Goal: Task Accomplishment & Management: Complete application form

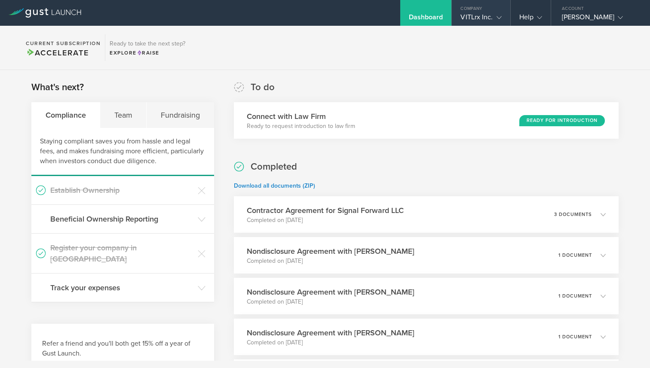
click at [477, 11] on div "Company" at bounding box center [481, 6] width 58 height 13
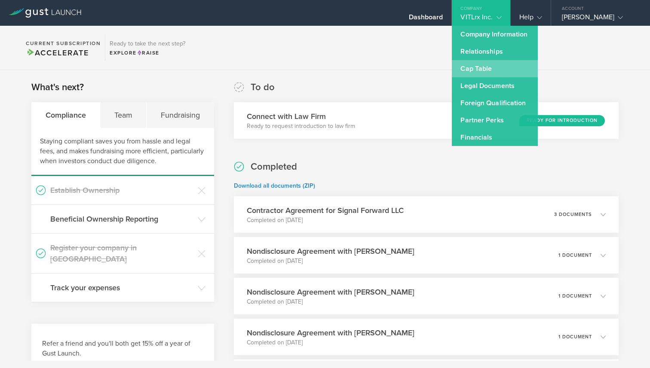
click at [477, 67] on link "Cap Table" at bounding box center [495, 68] width 86 height 17
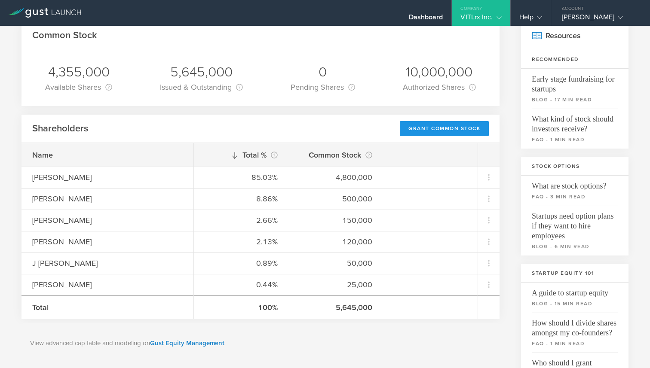
scroll to position [49, 0]
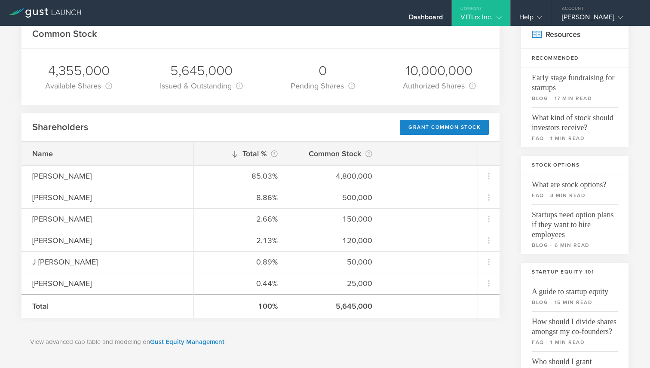
click at [346, 307] on div "5,645,000" at bounding box center [335, 306] width 73 height 11
click at [435, 128] on div "Grant Common Stock" at bounding box center [444, 127] width 89 height 15
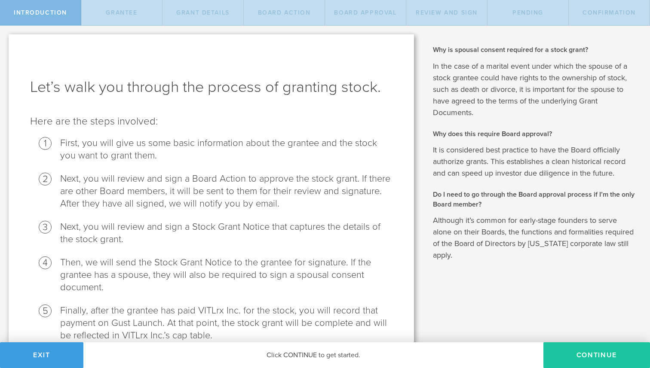
click at [591, 357] on button "Continue" at bounding box center [596, 356] width 107 height 26
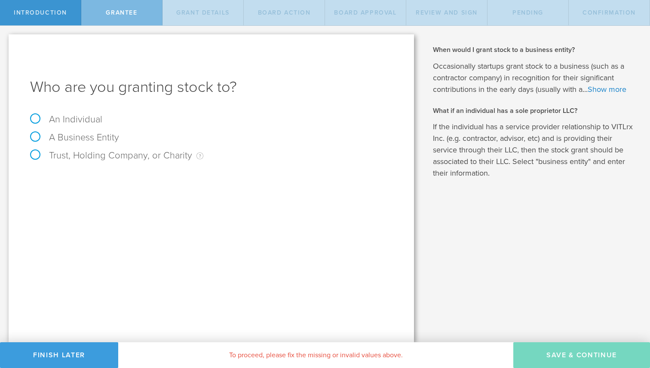
click at [57, 116] on label "An Individual" at bounding box center [66, 119] width 72 height 11
click at [6, 40] on input "An Individual" at bounding box center [3, 33] width 6 height 14
radio input "true"
click at [142, 175] on input "text" at bounding box center [244, 179] width 298 height 13
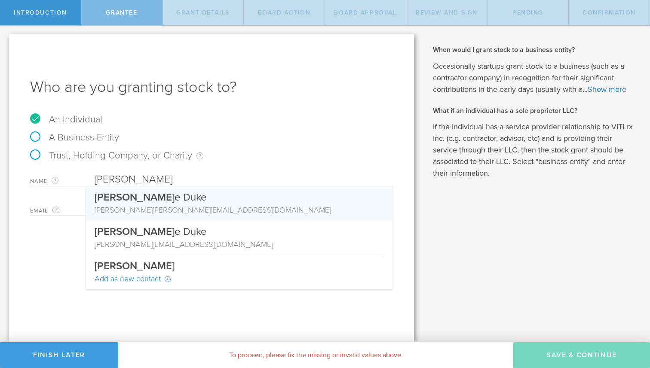
click at [144, 207] on div "[PERSON_NAME] [PERSON_NAME][EMAIL_ADDRESS][DOMAIN_NAME]" at bounding box center [239, 210] width 289 height 11
type input "[PERSON_NAME]"
type input "[PERSON_NAME][EMAIL_ADDRESS][PERSON_NAME][DOMAIN_NAME]"
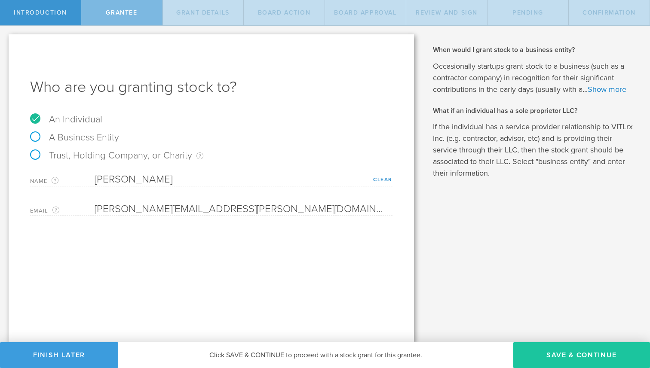
click at [572, 352] on button "Save & Continue" at bounding box center [581, 356] width 137 height 26
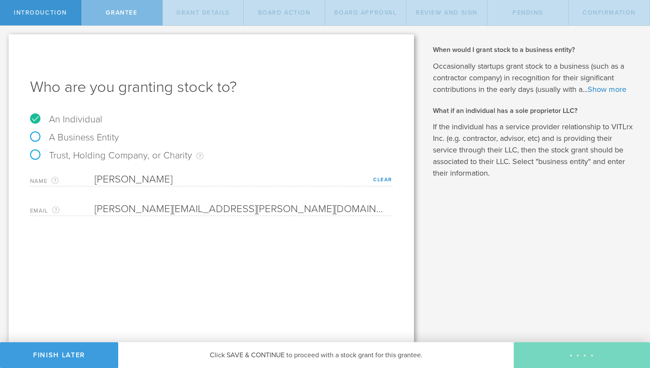
type input "48"
type input "12"
select select "none"
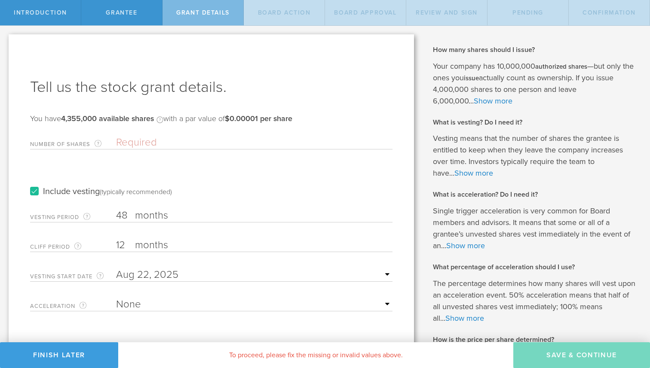
click at [125, 143] on input "Number of Shares The total amount of stock the company is granting to this reci…" at bounding box center [254, 142] width 276 height 13
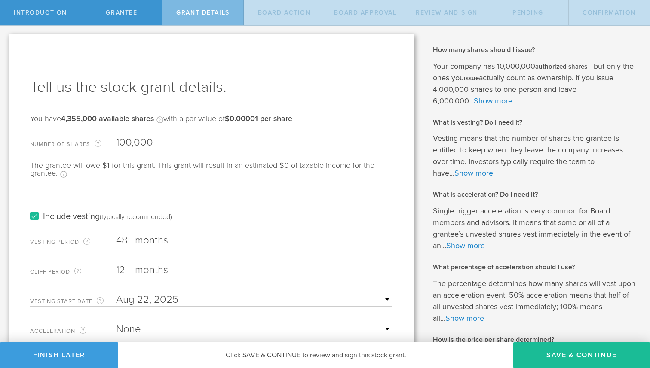
type input "100,000"
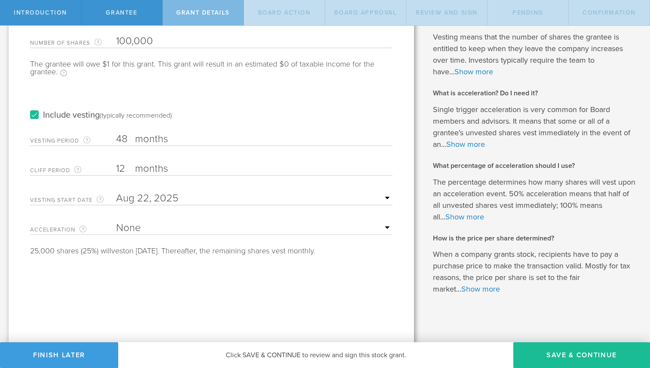
scroll to position [105, 0]
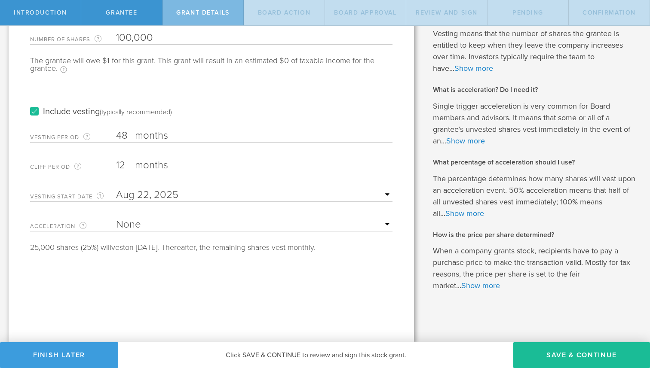
click at [177, 225] on select "None Single Trigger Double Trigger" at bounding box center [254, 224] width 276 height 13
click at [147, 224] on select "None Single Trigger Double Trigger" at bounding box center [254, 224] width 276 height 13
click at [140, 137] on label "months" at bounding box center [178, 136] width 86 height 15
click at [140, 137] on input "48" at bounding box center [254, 135] width 276 height 13
click at [142, 199] on input "text" at bounding box center [254, 195] width 276 height 13
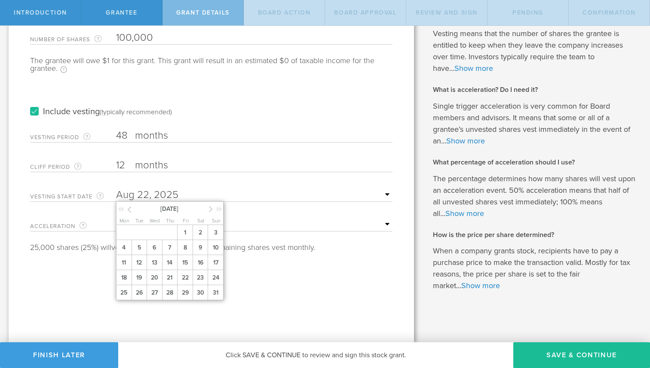
click at [230, 171] on div "Cliff Period The initial waiting period before the first set of shares vests. T…" at bounding box center [211, 164] width 362 height 18
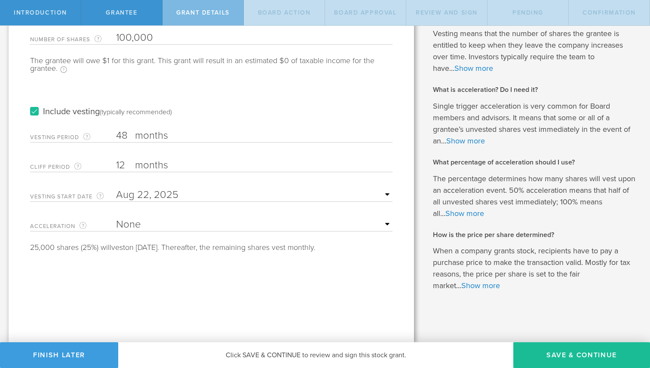
click at [146, 226] on select "None Single Trigger Double Trigger" at bounding box center [254, 224] width 276 height 13
select select "double"
click at [116, 218] on select "None Single Trigger Double Trigger" at bounding box center [254, 224] width 276 height 13
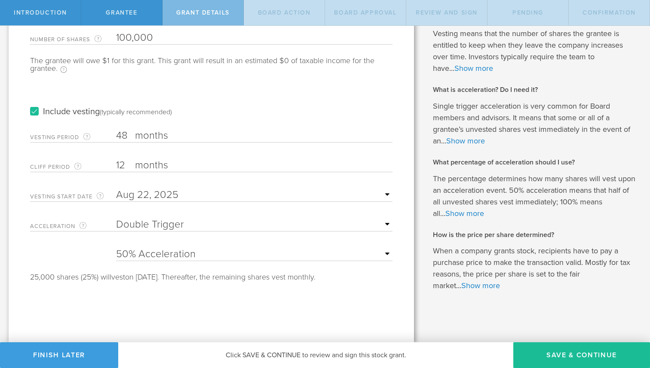
click at [217, 253] on select "25% Acceleration 50% Acceleration 75% Acceleration 100% Acceleration" at bounding box center [254, 254] width 276 height 13
select select "75"
click at [116, 248] on select "25% Acceleration 50% Acceleration 75% Acceleration 100% Acceleration" at bounding box center [254, 254] width 276 height 13
click at [67, 117] on div "Include vesting (typically recommended)" at bounding box center [211, 103] width 362 height 43
click at [562, 353] on button "Save & Continue" at bounding box center [581, 356] width 137 height 26
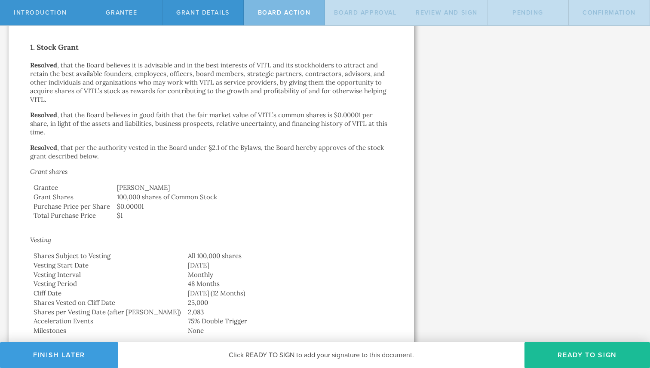
scroll to position [165, 0]
click at [585, 354] on button "Ready to Sign" at bounding box center [586, 356] width 125 height 26
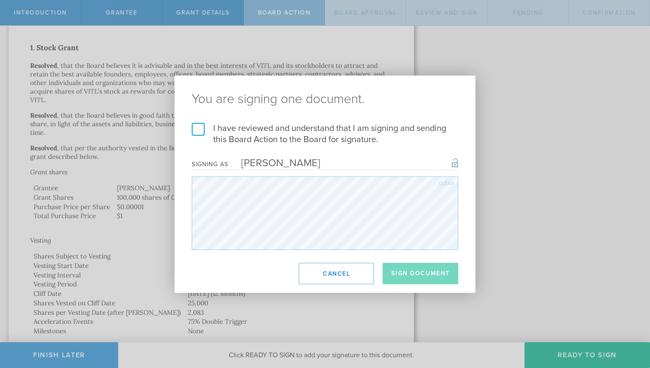
click at [193, 129] on label "I have reviewed and understand that I am signing and sending this Board Action …" at bounding box center [325, 134] width 266 height 22
click at [0, 0] on input "I have reviewed and understand that I am signing and sending this Board Action …" at bounding box center [0, 0] width 0 height 0
click at [416, 272] on button "Sign Document" at bounding box center [421, 273] width 76 height 21
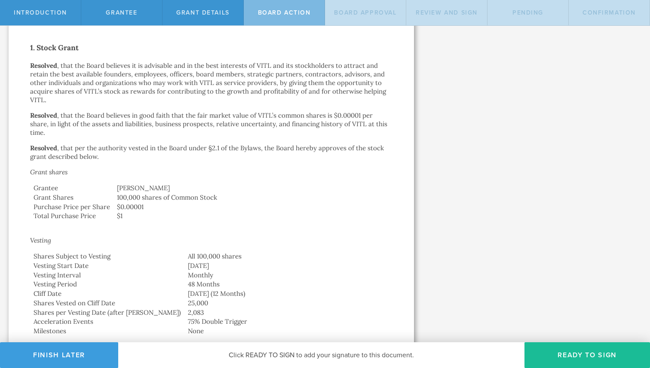
scroll to position [0, 0]
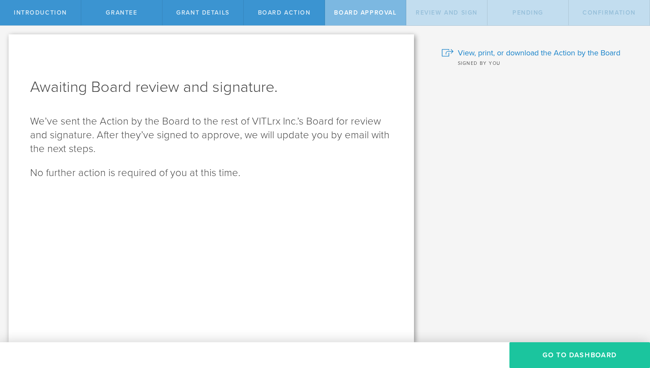
click at [587, 352] on button "Go To Dashboard" at bounding box center [579, 356] width 141 height 26
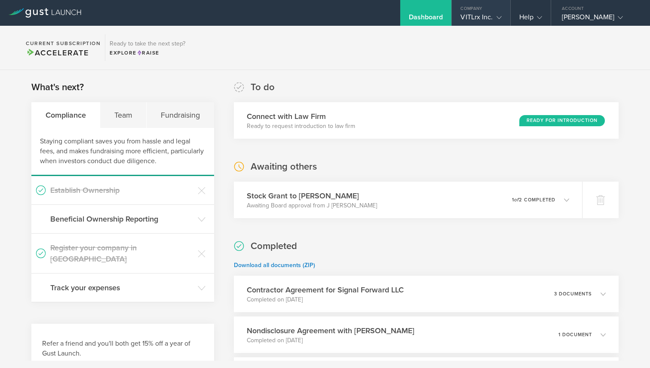
click at [475, 13] on div "VITLrx Inc." at bounding box center [480, 19] width 41 height 13
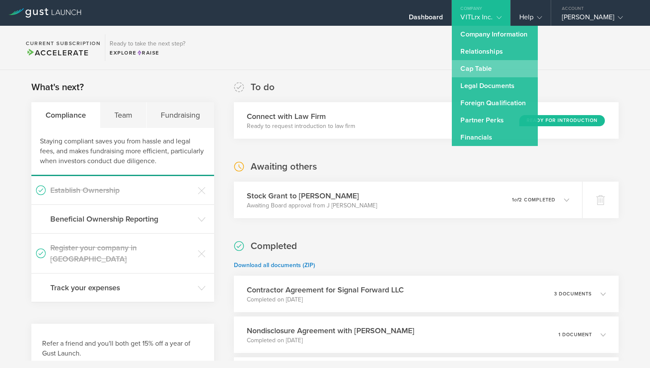
click at [464, 70] on link "Cap Table" at bounding box center [495, 68] width 86 height 17
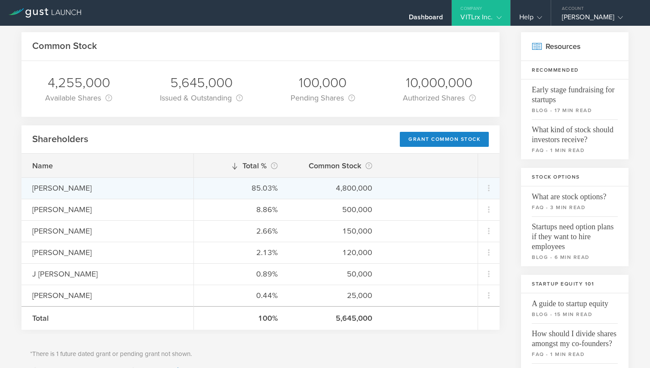
scroll to position [9, 0]
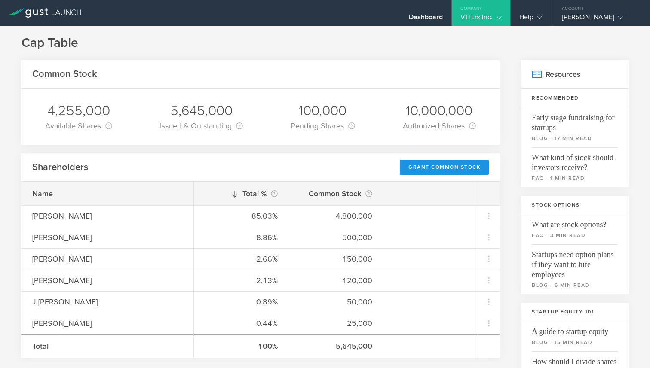
click at [439, 167] on div "Grant Common Stock" at bounding box center [444, 167] width 89 height 15
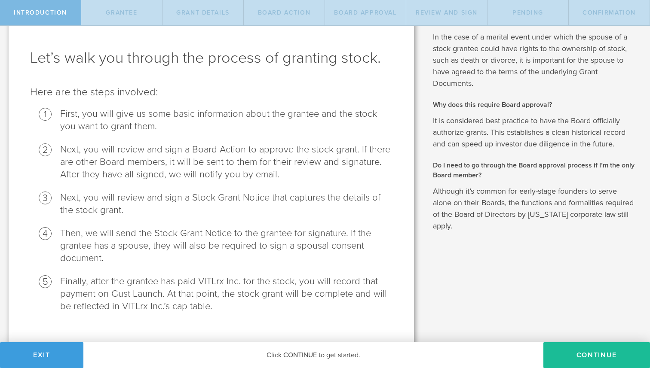
scroll to position [43, 0]
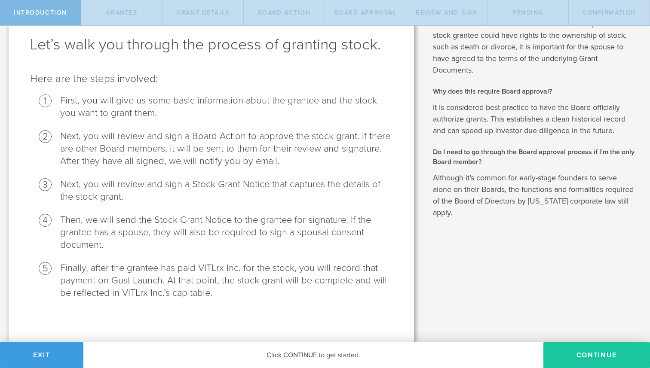
click at [576, 349] on button "Continue" at bounding box center [596, 356] width 107 height 26
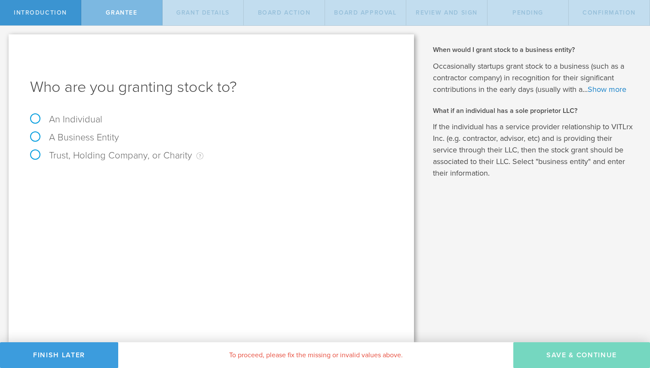
click at [80, 116] on label "An Individual" at bounding box center [66, 119] width 72 height 11
click at [6, 40] on input "An Individual" at bounding box center [3, 33] width 6 height 14
radio input "true"
click at [120, 182] on input "text" at bounding box center [244, 179] width 298 height 13
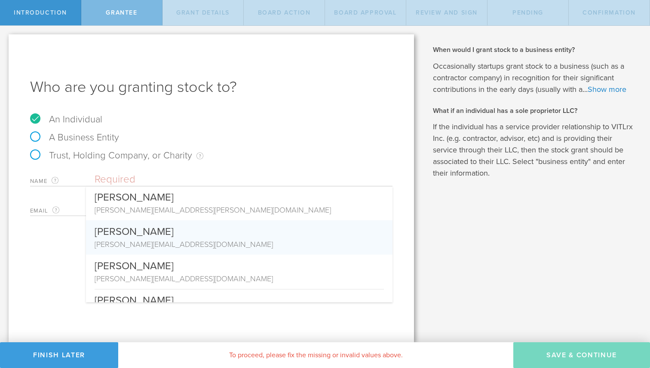
click at [129, 230] on div "[PERSON_NAME]" at bounding box center [239, 229] width 289 height 18
type input "[PERSON_NAME]"
type input "[PERSON_NAME][EMAIL_ADDRESS][DOMAIN_NAME]"
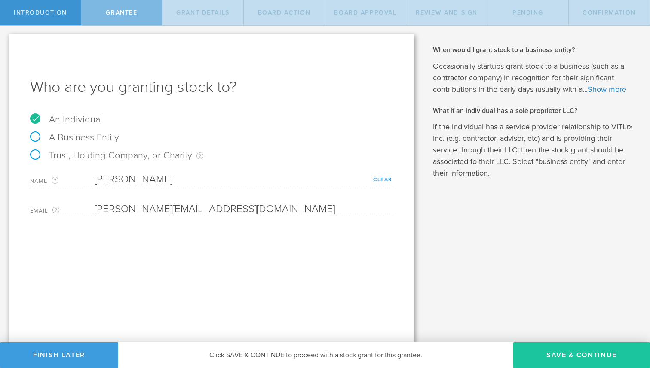
click at [600, 348] on button "Save & Continue" at bounding box center [581, 356] width 137 height 26
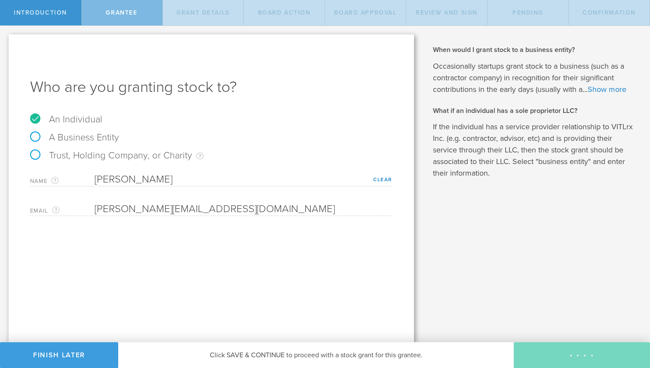
type input "48"
type input "12"
select select "none"
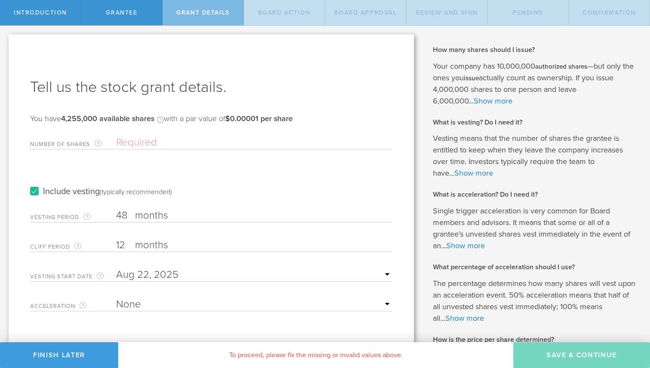
click at [175, 138] on input "Number of Shares The total amount of stock the company is granting to this reci…" at bounding box center [254, 142] width 276 height 13
paste input "3,010,000"
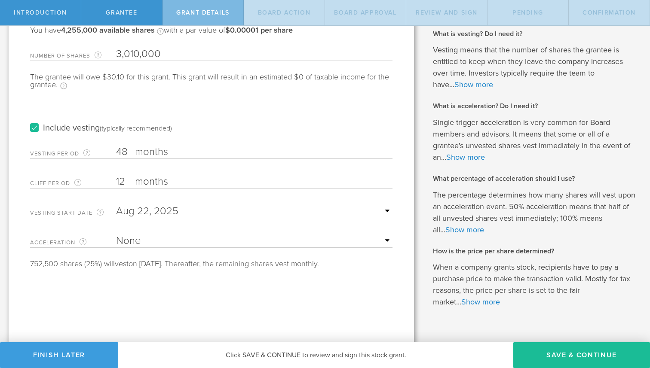
scroll to position [105, 0]
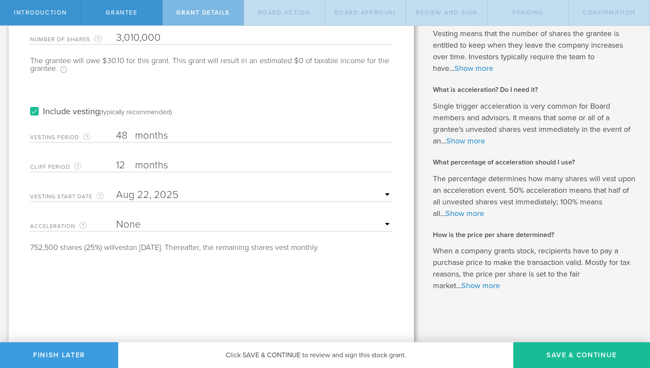
type input "3,010,000"
click at [137, 224] on select "None Single Trigger Double Trigger" at bounding box center [254, 224] width 276 height 13
select select "double"
click at [116, 218] on select "None Single Trigger Double Trigger" at bounding box center [254, 224] width 276 height 13
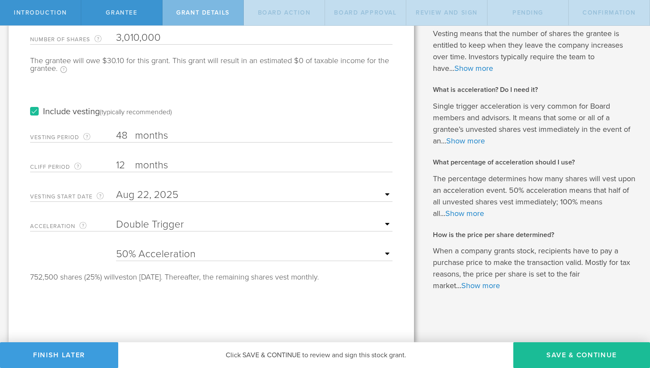
click at [165, 253] on select "25% Acceleration 50% Acceleration 75% Acceleration 100% Acceleration" at bounding box center [254, 254] width 276 height 13
select select "75"
click at [116, 248] on select "25% Acceleration 50% Acceleration 75% Acceleration 100% Acceleration" at bounding box center [254, 254] width 276 height 13
click at [580, 355] on button "Save & Continue" at bounding box center [581, 356] width 137 height 26
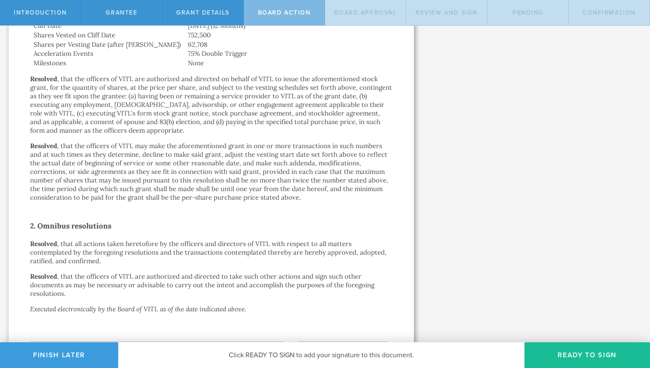
scroll to position [503, 0]
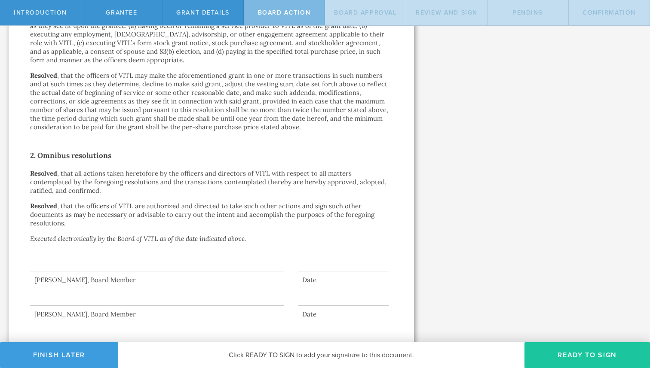
click at [581, 348] on button "Ready to Sign" at bounding box center [586, 356] width 125 height 26
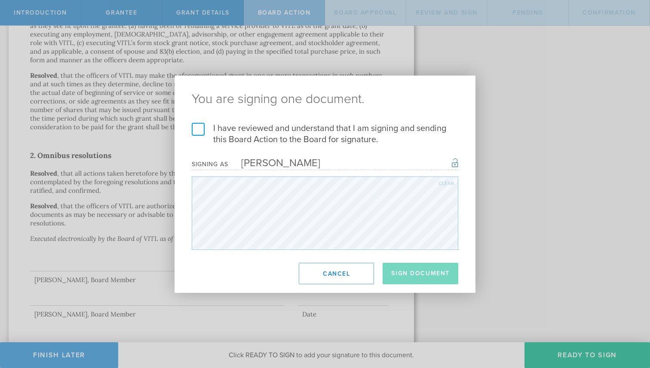
click at [194, 127] on label "I have reviewed and understand that I am signing and sending this Board Action …" at bounding box center [325, 134] width 266 height 22
click at [0, 0] on input "I have reviewed and understand that I am signing and sending this Board Action …" at bounding box center [0, 0] width 0 height 0
click at [405, 267] on button "Sign Document" at bounding box center [421, 273] width 76 height 21
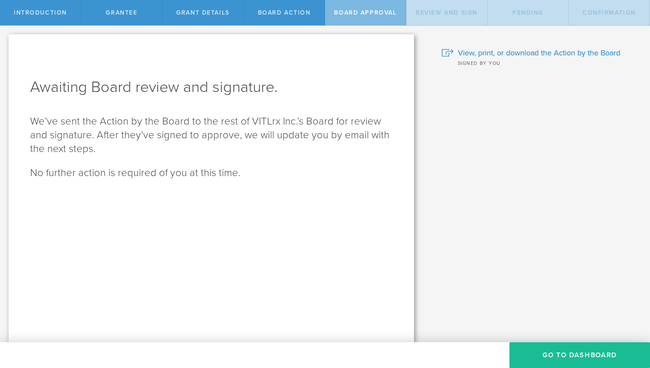
scroll to position [0, 0]
click at [560, 356] on button "Go To Dashboard" at bounding box center [579, 356] width 141 height 26
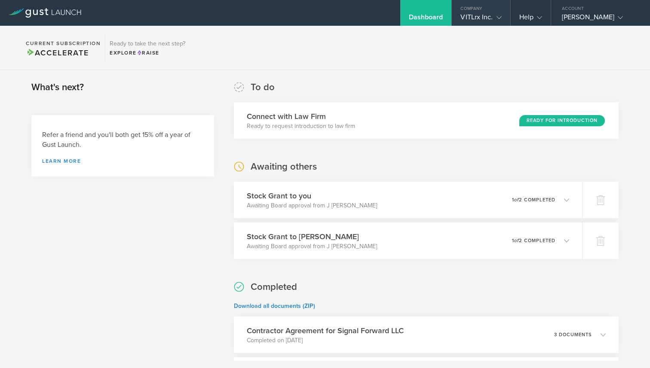
click at [490, 13] on div "VITLrx Inc." at bounding box center [480, 19] width 41 height 13
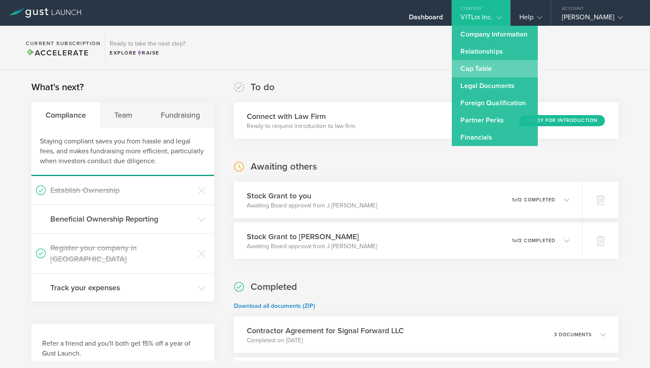
click at [480, 68] on link "Cap Table" at bounding box center [495, 68] width 86 height 17
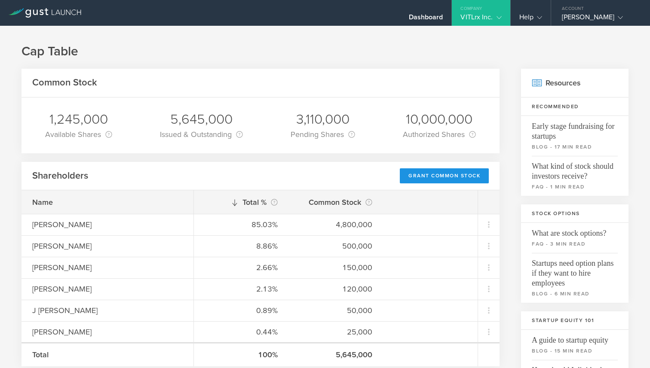
click at [447, 176] on div "Grant Common Stock" at bounding box center [444, 175] width 89 height 15
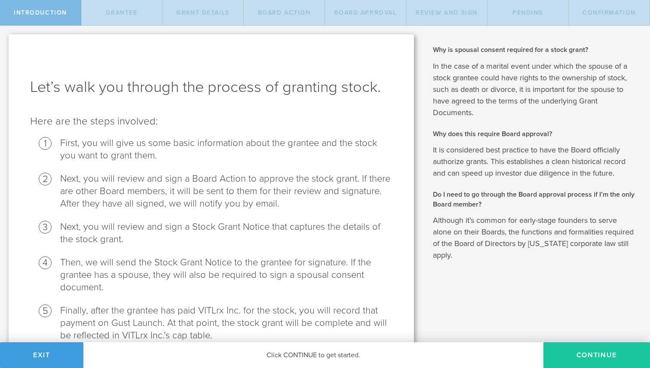
click at [578, 358] on button "Continue" at bounding box center [596, 356] width 107 height 26
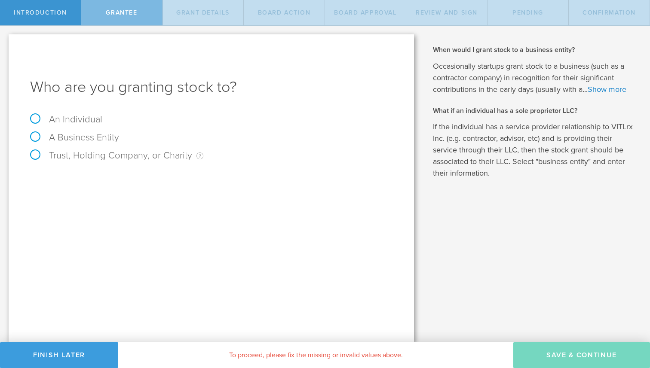
click at [60, 122] on label "An Individual" at bounding box center [66, 119] width 72 height 11
click at [6, 40] on input "An Individual" at bounding box center [3, 33] width 6 height 14
radio input "true"
click at [156, 184] on input "text" at bounding box center [244, 179] width 298 height 13
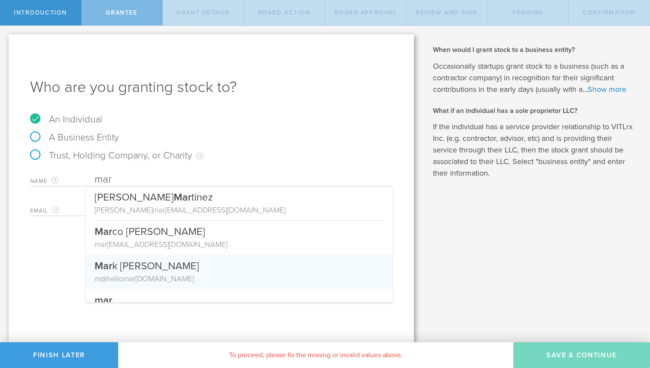
click at [151, 270] on div "[PERSON_NAME]" at bounding box center [239, 264] width 289 height 18
type input "[PERSON_NAME]"
type input "m@[DOMAIN_NAME]"
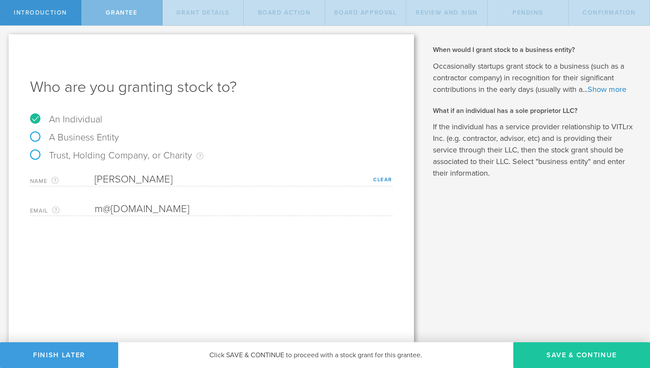
click at [579, 357] on button "Save & Continue" at bounding box center [581, 356] width 137 height 26
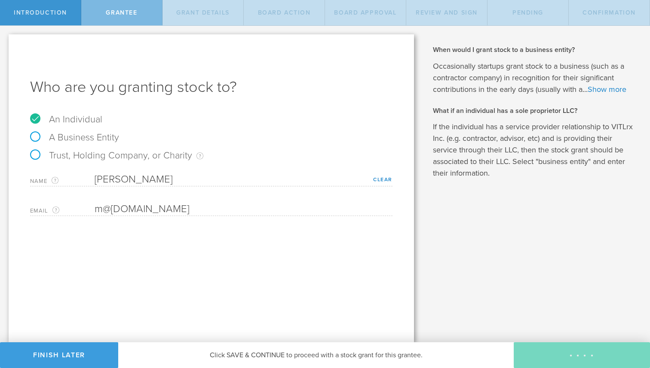
type input "48"
type input "12"
select select "none"
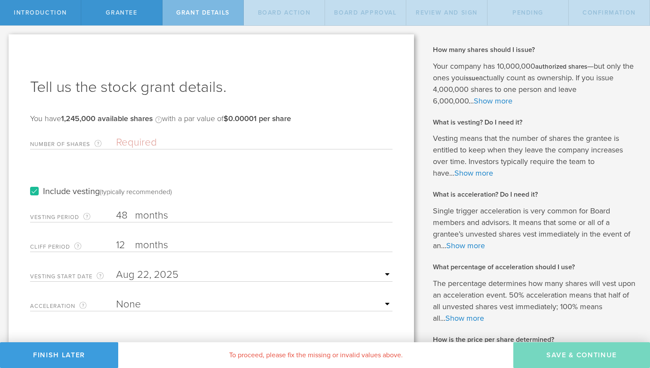
click at [127, 133] on div "Number of Shares The total amount of stock the company is granting to this reci…" at bounding box center [211, 141] width 362 height 18
click at [127, 144] on input "Number of Shares The total amount of stock the company is granting to this reci…" at bounding box center [254, 142] width 276 height 13
paste input "150,000"
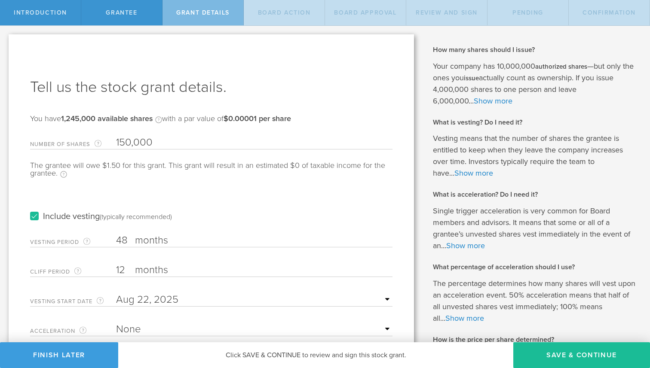
type input "150,000"
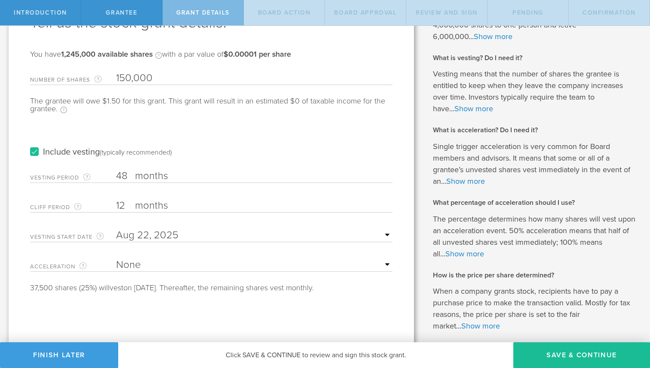
scroll to position [105, 0]
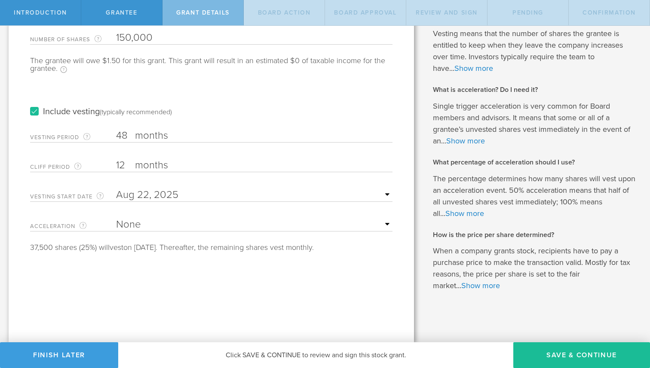
click at [133, 224] on select "None Single Trigger Double Trigger" at bounding box center [254, 224] width 276 height 13
select select "single"
click at [116, 218] on select "None Single Trigger Double Trigger" at bounding box center [254, 224] width 276 height 13
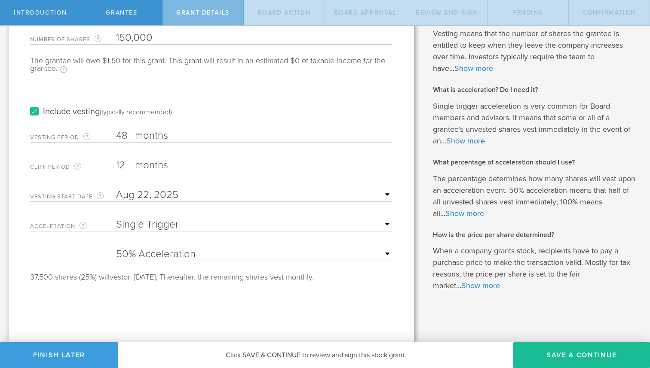
click at [176, 251] on select "25% Acceleration 50% Acceleration 75% Acceleration 100% Acceleration" at bounding box center [254, 254] width 276 height 13
select select "100"
click at [116, 248] on select "25% Acceleration 50% Acceleration 75% Acceleration 100% Acceleration" at bounding box center [254, 254] width 276 height 13
click at [579, 353] on button "Save & Continue" at bounding box center [581, 356] width 137 height 26
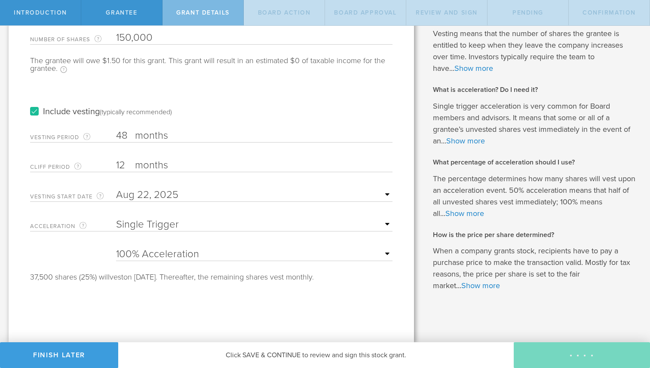
scroll to position [0, 0]
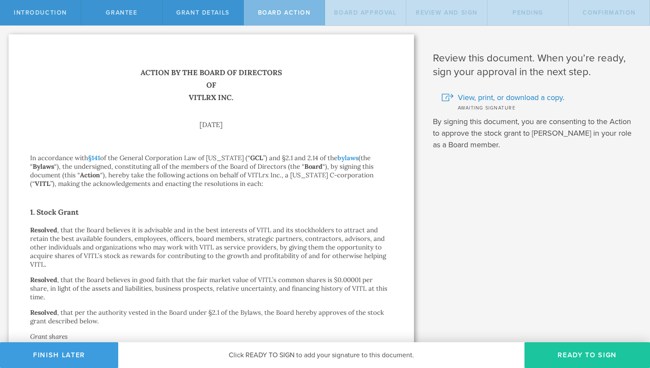
click at [570, 357] on button "Ready to Sign" at bounding box center [586, 356] width 125 height 26
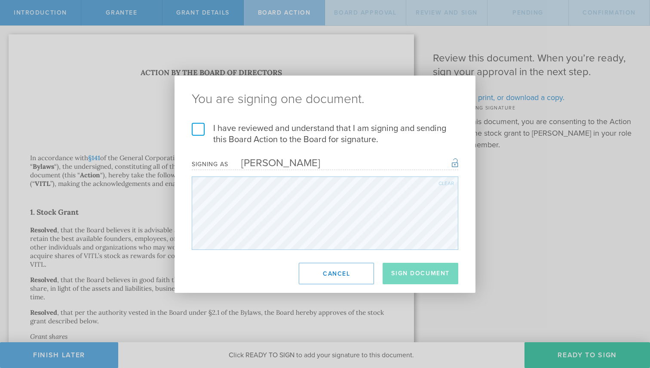
click at [195, 130] on label "I have reviewed and understand that I am signing and sending this Board Action …" at bounding box center [325, 134] width 266 height 22
click at [0, 0] on input "I have reviewed and understand that I am signing and sending this Board Action …" at bounding box center [0, 0] width 0 height 0
click at [412, 271] on button "Sign Document" at bounding box center [421, 273] width 76 height 21
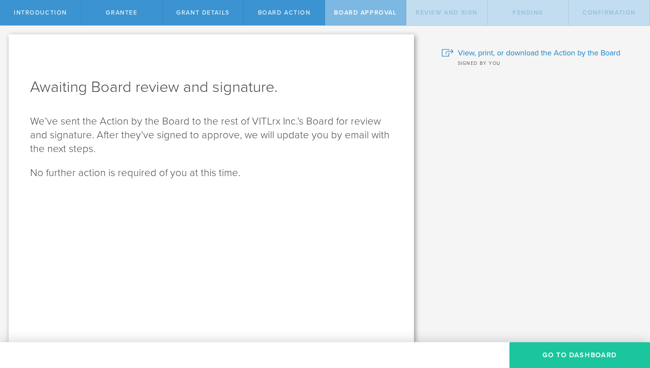
click at [576, 356] on button "Go To Dashboard" at bounding box center [579, 356] width 141 height 26
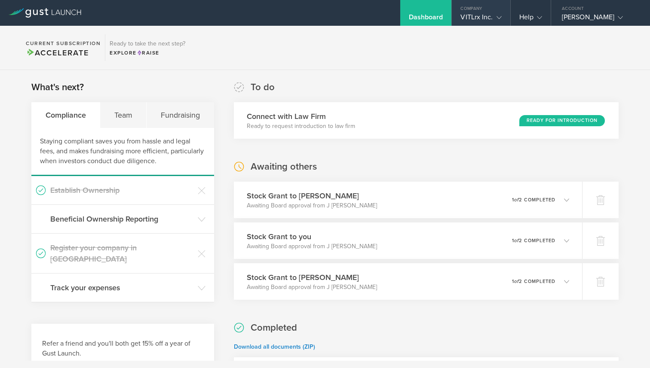
click at [489, 16] on div "VITLrx Inc." at bounding box center [480, 19] width 41 height 13
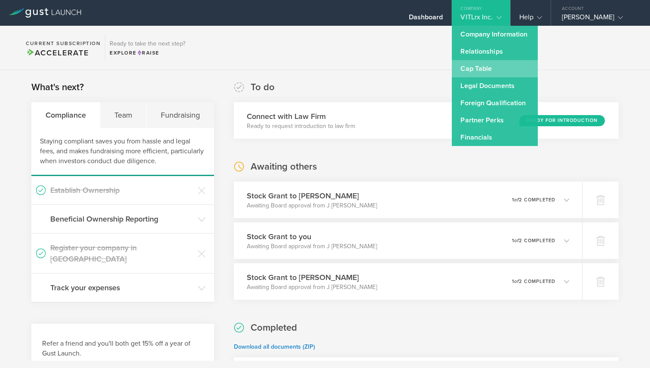
click at [490, 71] on link "Cap Table" at bounding box center [495, 68] width 86 height 17
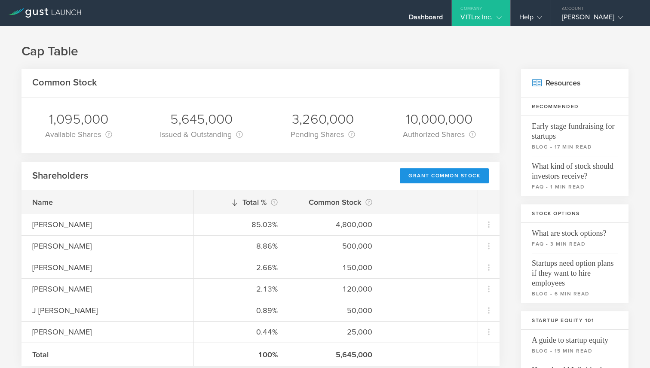
click at [453, 175] on div "Grant Common Stock" at bounding box center [444, 175] width 89 height 15
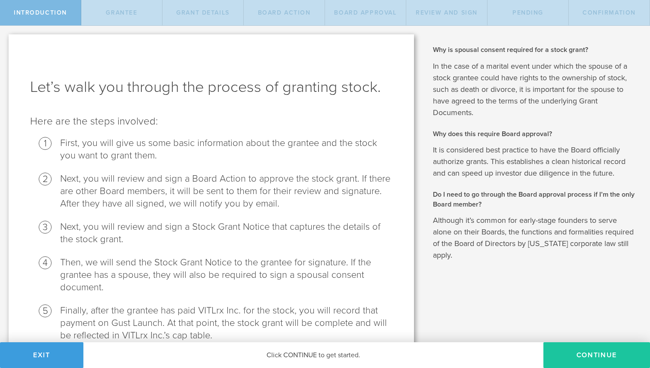
click at [574, 349] on button "Continue" at bounding box center [596, 356] width 107 height 26
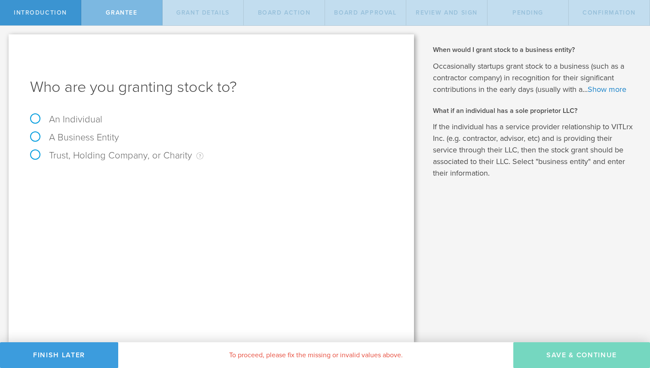
click at [92, 119] on label "An Individual" at bounding box center [66, 119] width 72 height 11
click at [6, 40] on input "An Individual" at bounding box center [3, 33] width 6 height 14
radio input "true"
click at [106, 174] on input "text" at bounding box center [244, 179] width 298 height 13
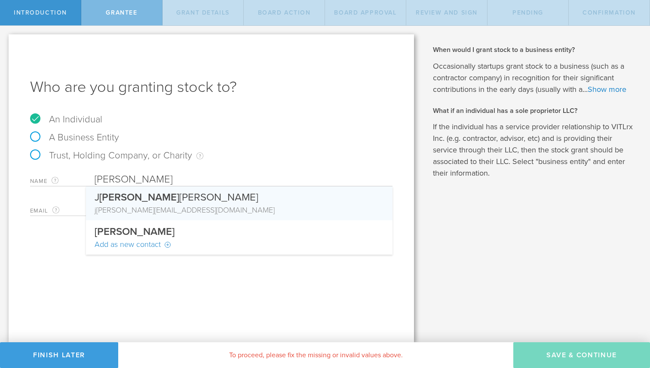
click at [111, 204] on span "Tod" at bounding box center [139, 197] width 80 height 12
type input "J [PERSON_NAME]"
type input "[EMAIL_ADDRESS][DOMAIN_NAME]"
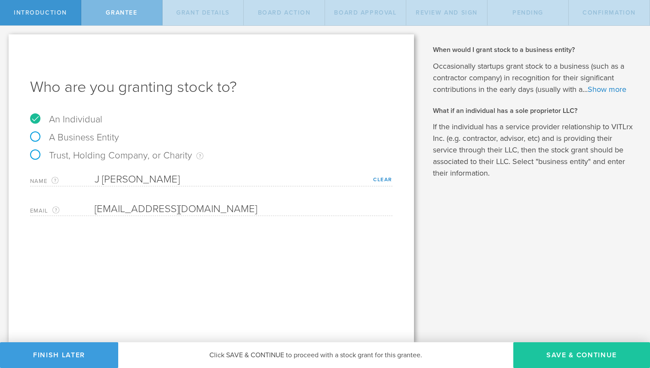
click at [565, 353] on button "Save & Continue" at bounding box center [581, 356] width 137 height 26
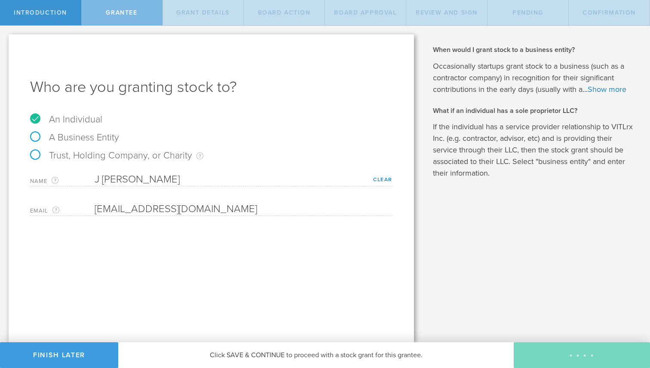
type input "48"
type input "12"
select select "none"
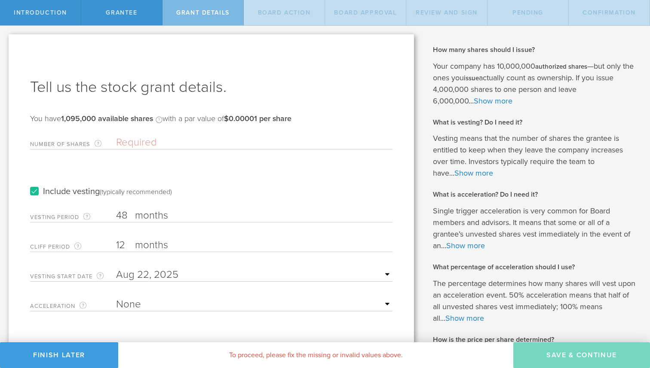
click at [144, 140] on input "Number of Shares The total amount of stock the company is granting to this reci…" at bounding box center [254, 142] width 276 height 13
paste input "50,000"
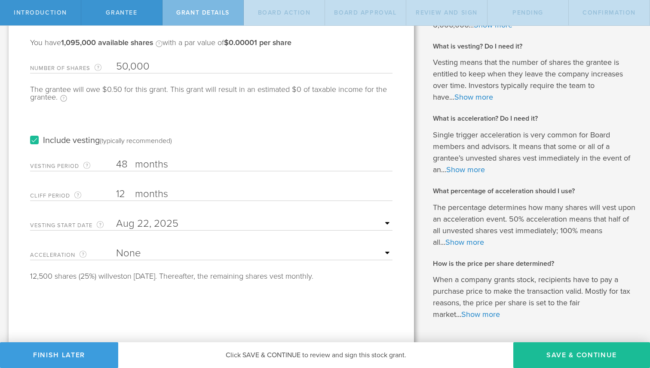
scroll to position [77, 0]
type input "50,000"
click at [168, 256] on select "None Single Trigger Double Trigger" at bounding box center [254, 252] width 276 height 13
select select "single"
click at [116, 246] on select "None Single Trigger Double Trigger" at bounding box center [254, 252] width 276 height 13
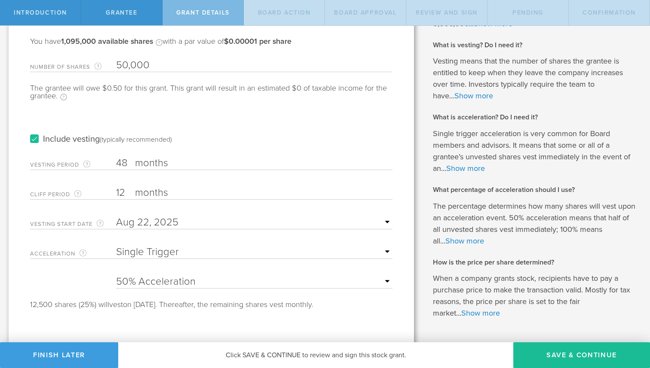
click at [223, 276] on select "25% Acceleration 50% Acceleration 75% Acceleration 100% Acceleration" at bounding box center [254, 281] width 276 height 13
select select "100"
click at [116, 275] on select "25% Acceleration 50% Acceleration 75% Acceleration 100% Acceleration" at bounding box center [254, 281] width 276 height 13
click at [553, 352] on button "Save & Continue" at bounding box center [581, 356] width 137 height 26
click at [563, 354] on button "Save & Continue" at bounding box center [581, 356] width 137 height 26
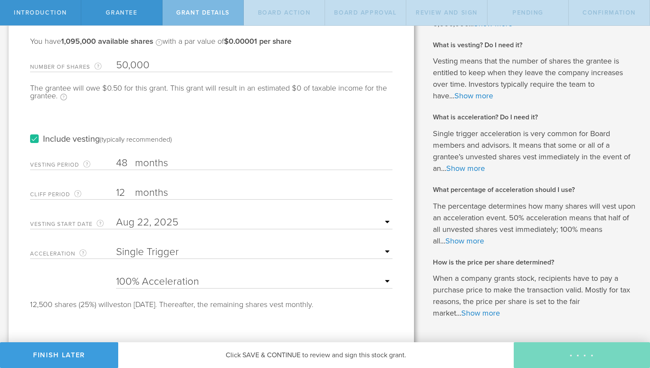
scroll to position [0, 0]
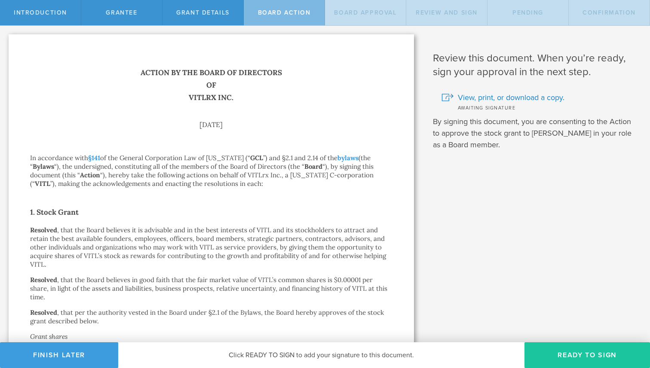
click at [561, 348] on button "Ready to Sign" at bounding box center [586, 356] width 125 height 26
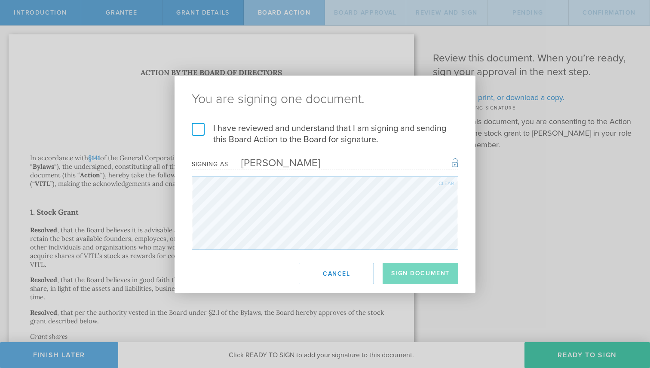
click at [199, 129] on label "I have reviewed and understand that I am signing and sending this Board Action …" at bounding box center [325, 134] width 266 height 22
click at [0, 0] on input "I have reviewed and understand that I am signing and sending this Board Action …" at bounding box center [0, 0] width 0 height 0
click at [419, 270] on button "Sign Document" at bounding box center [421, 273] width 76 height 21
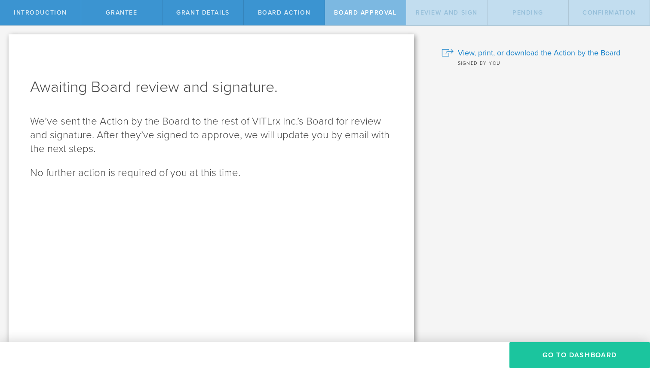
click at [567, 352] on button "Go To Dashboard" at bounding box center [579, 356] width 141 height 26
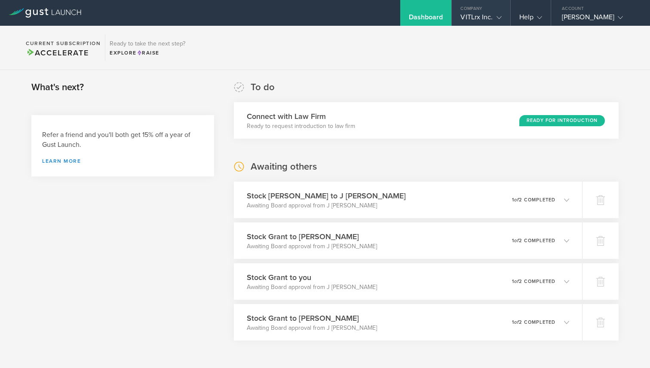
click at [481, 13] on div "VITLrx Inc." at bounding box center [480, 19] width 41 height 13
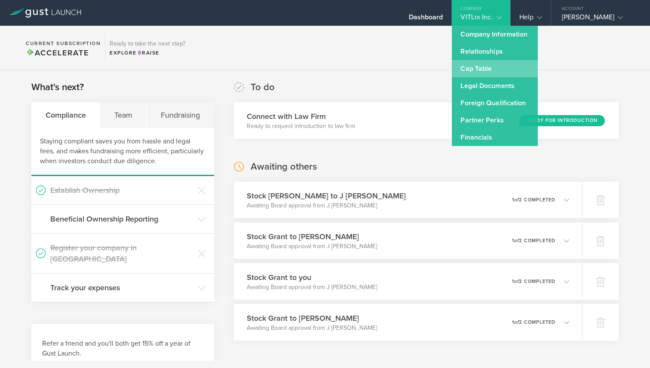
click at [484, 66] on link "Cap Table" at bounding box center [495, 68] width 86 height 17
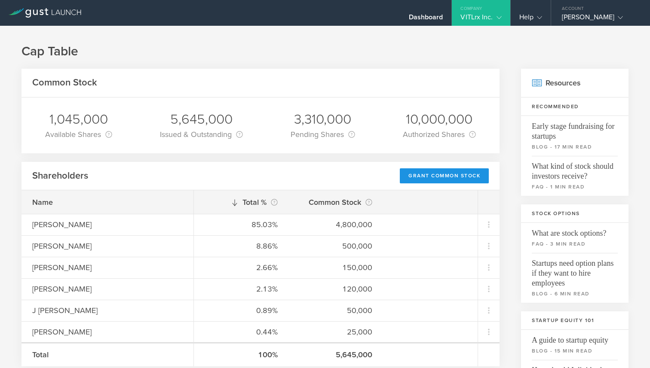
click at [450, 181] on div "Grant Common Stock" at bounding box center [444, 175] width 89 height 15
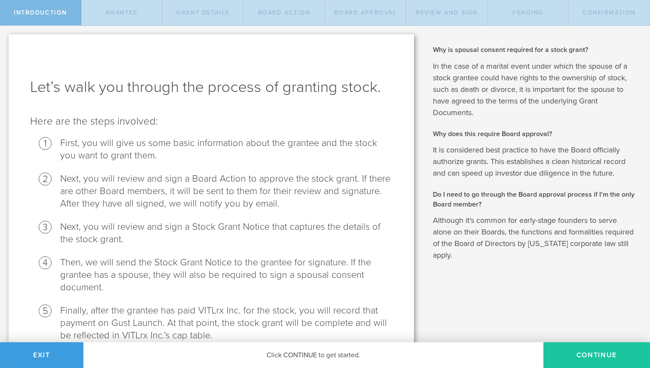
click at [596, 354] on button "Continue" at bounding box center [596, 356] width 107 height 26
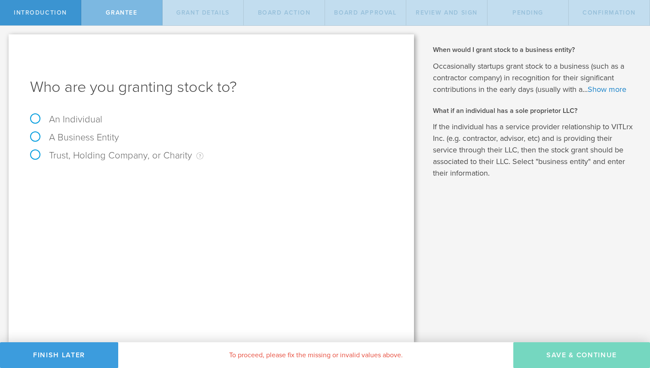
click at [78, 123] on label "An Individual" at bounding box center [66, 119] width 72 height 11
click at [6, 40] on input "An Individual" at bounding box center [3, 33] width 6 height 14
radio input "true"
click at [130, 181] on input "text" at bounding box center [244, 179] width 298 height 13
type input "e"
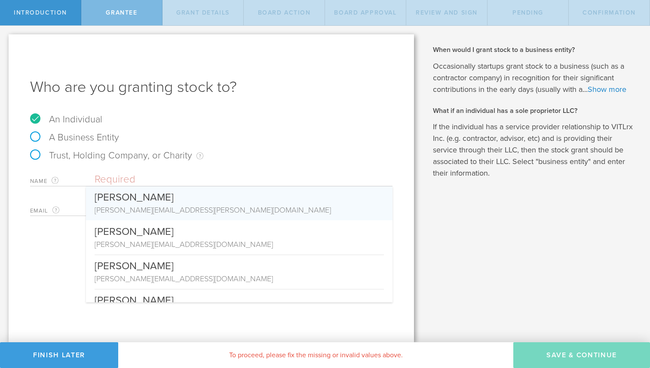
paste input "e@notblacklabs.com"
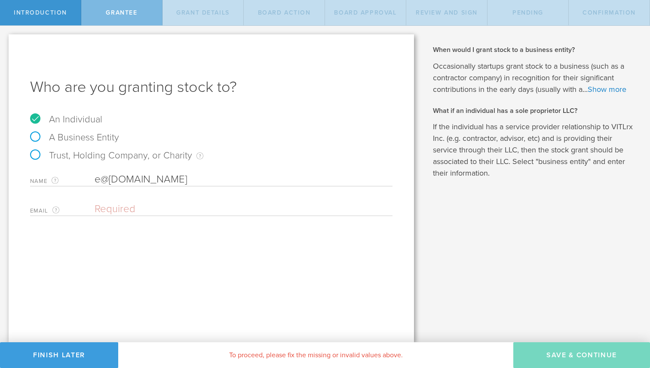
type input "e@notblacklabs.com"
paste input "e@notblacklabs.com"
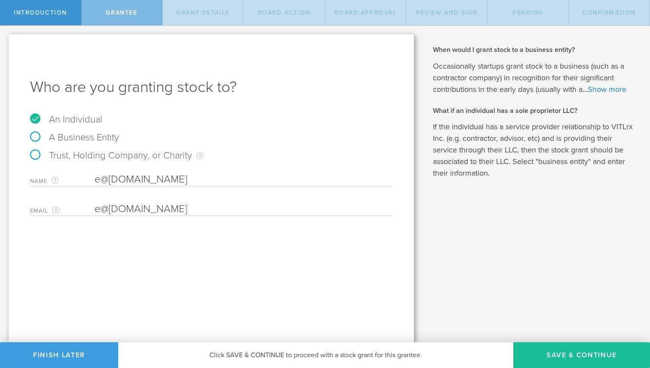
type input "e@notblacklabs.com"
click at [155, 177] on input "e@notblacklabs.com" at bounding box center [244, 179] width 298 height 13
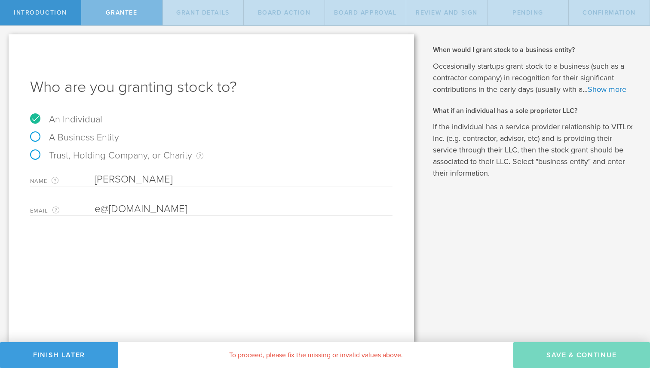
type input "Ernest Chapman"
paste input "e@notblacklabs.com"
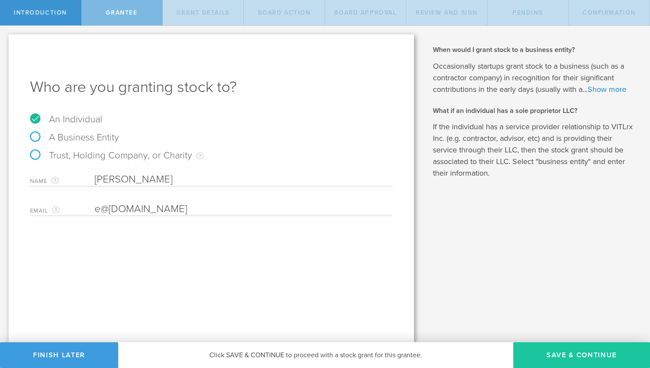
type input "e@notblacklabs.com"
click at [550, 350] on button "Save & Continue" at bounding box center [581, 356] width 137 height 26
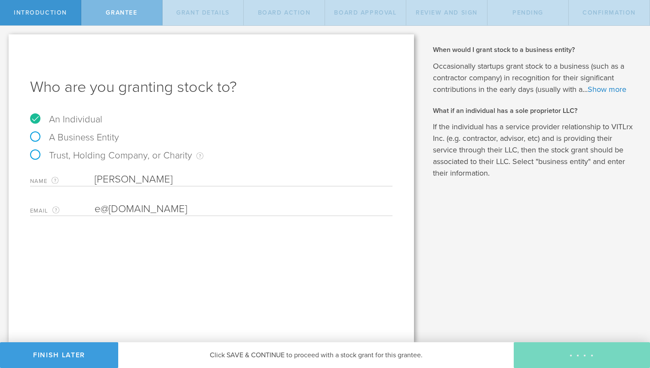
type input "48"
type input "12"
select select "none"
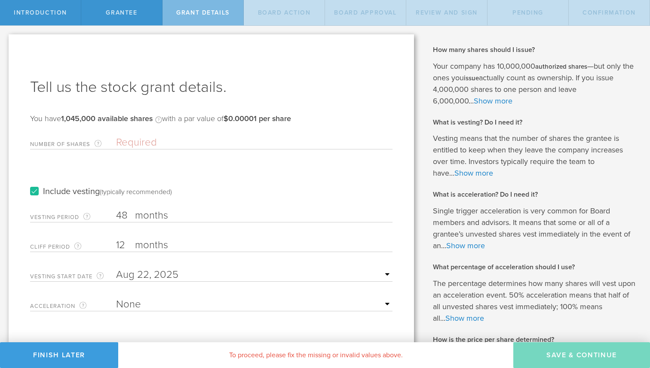
click at [156, 143] on input "Number of Shares The total amount of stock the company is granting to this reci…" at bounding box center [254, 142] width 276 height 13
paste input "10,000"
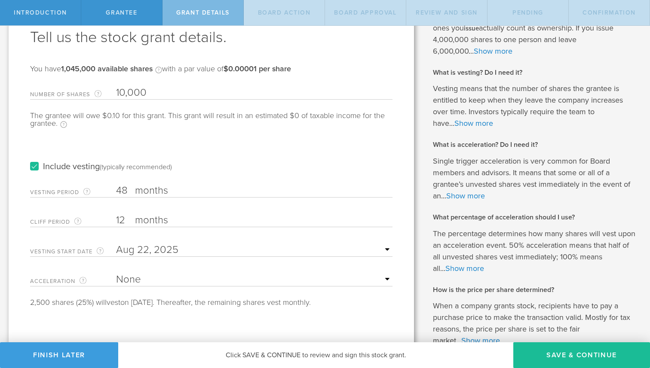
scroll to position [105, 0]
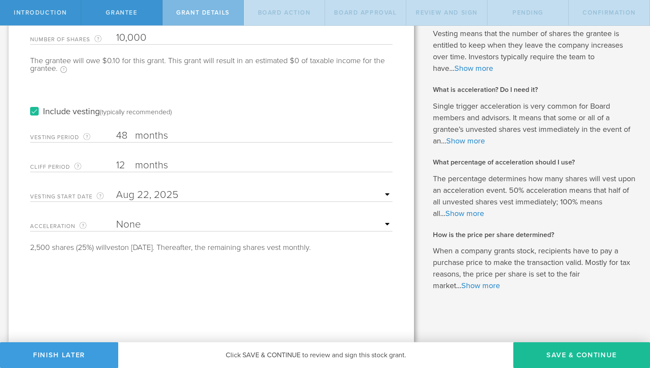
type input "10,000"
click at [149, 228] on select "None Single Trigger Double Trigger" at bounding box center [254, 224] width 276 height 13
click at [162, 218] on select "None Single Trigger Double Trigger" at bounding box center [254, 224] width 276 height 13
select select "single"
click at [116, 218] on select "None Single Trigger Double Trigger" at bounding box center [254, 224] width 276 height 13
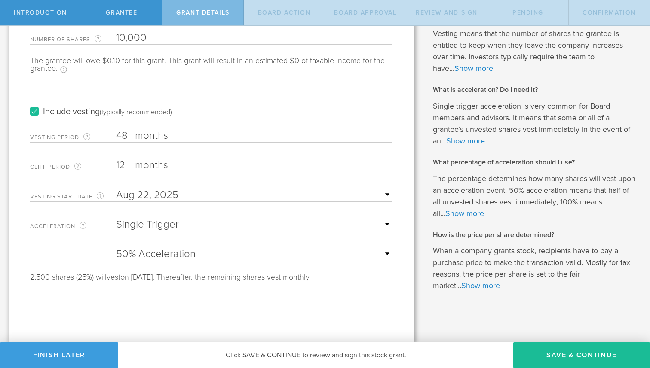
click at [156, 255] on select "25% Acceleration 50% Acceleration 75% Acceleration 100% Acceleration" at bounding box center [254, 254] width 276 height 13
select select "100"
click at [116, 248] on select "25% Acceleration 50% Acceleration 75% Acceleration 100% Acceleration" at bounding box center [254, 254] width 276 height 13
click at [556, 353] on button "Save & Continue" at bounding box center [581, 356] width 137 height 26
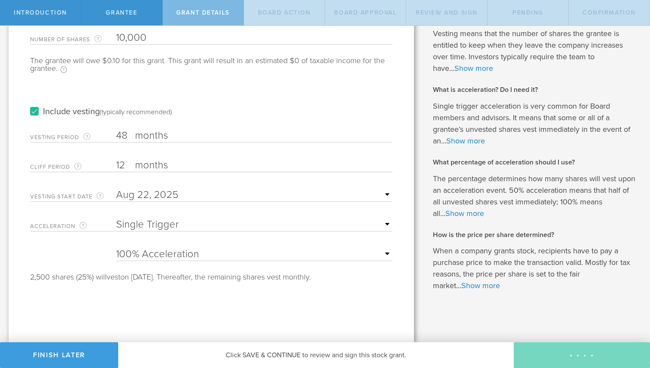
scroll to position [0, 0]
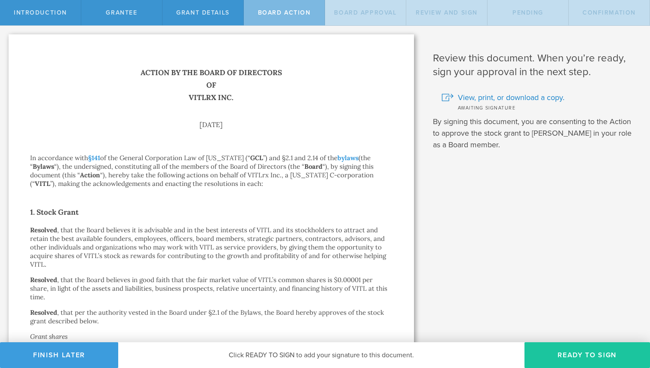
click at [573, 349] on button "Ready to Sign" at bounding box center [586, 356] width 125 height 26
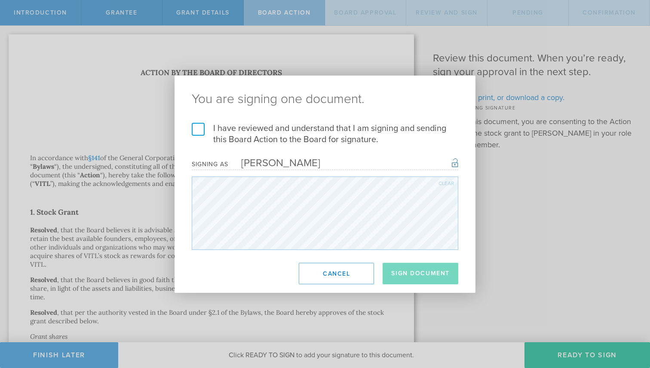
click at [199, 130] on label "I have reviewed and understand that I am signing and sending this Board Action …" at bounding box center [325, 134] width 266 height 22
click at [0, 0] on input "I have reviewed and understand that I am signing and sending this Board Action …" at bounding box center [0, 0] width 0 height 0
click at [405, 275] on button "Sign Document" at bounding box center [421, 273] width 76 height 21
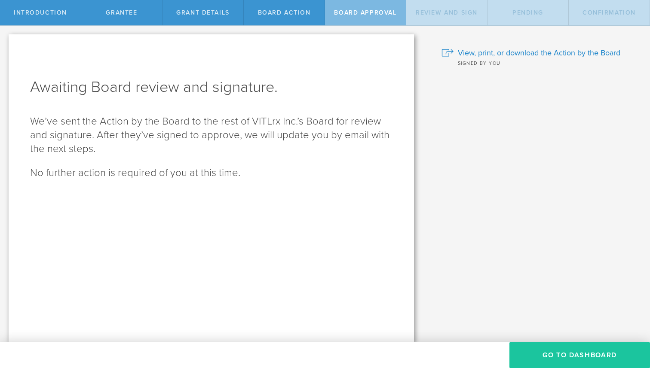
click at [569, 358] on button "Go To Dashboard" at bounding box center [579, 356] width 141 height 26
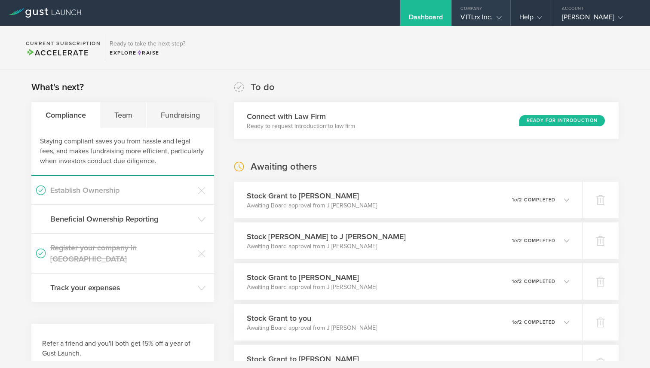
click at [490, 18] on div "VITLrx Inc." at bounding box center [480, 19] width 41 height 13
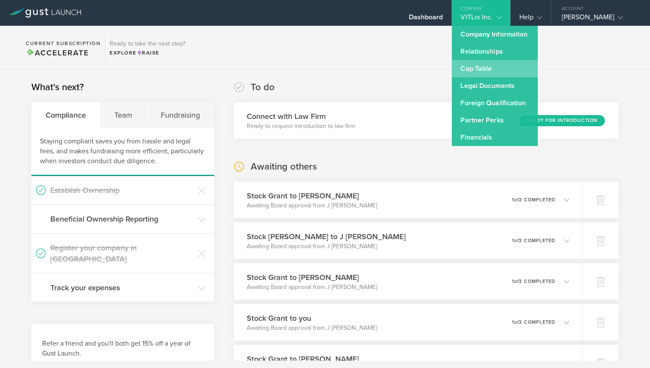
click at [479, 66] on link "Cap Table" at bounding box center [495, 68] width 86 height 17
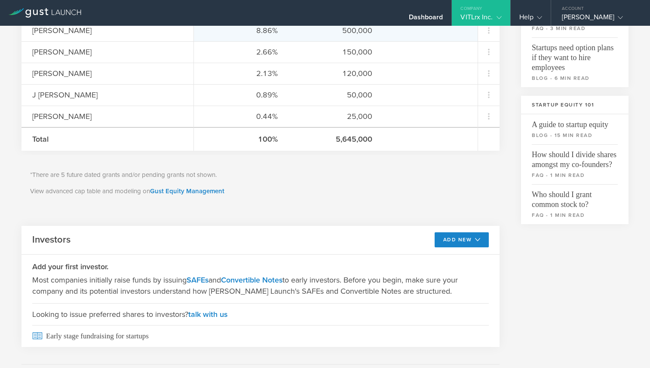
scroll to position [209, 0]
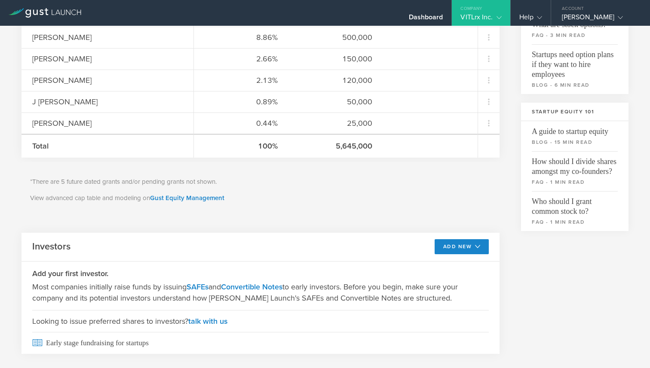
click at [183, 192] on div "*There are 5 future dated grants and/or pending grants not shown. View advanced…" at bounding box center [260, 190] width 478 height 56
click at [184, 198] on link "Gust Equity Management" at bounding box center [187, 198] width 74 height 8
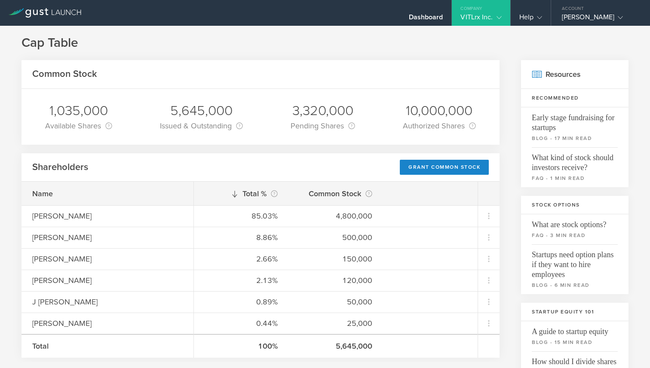
scroll to position [0, 0]
